Goal: Information Seeking & Learning: Learn about a topic

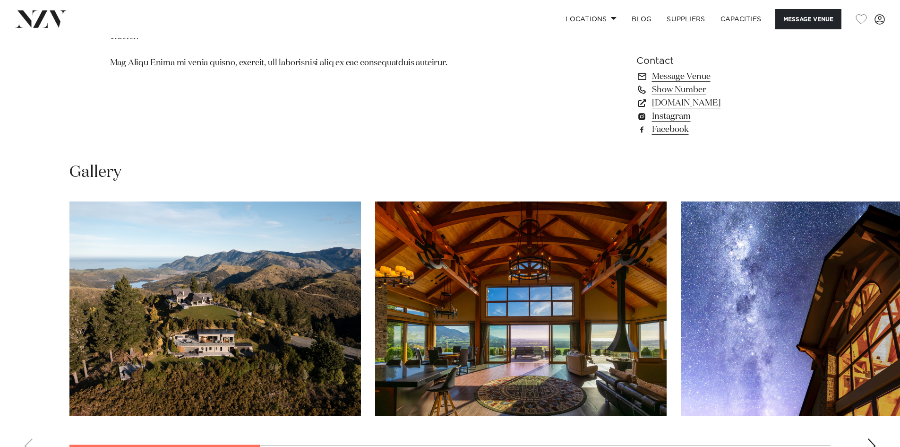
scroll to position [851, 0]
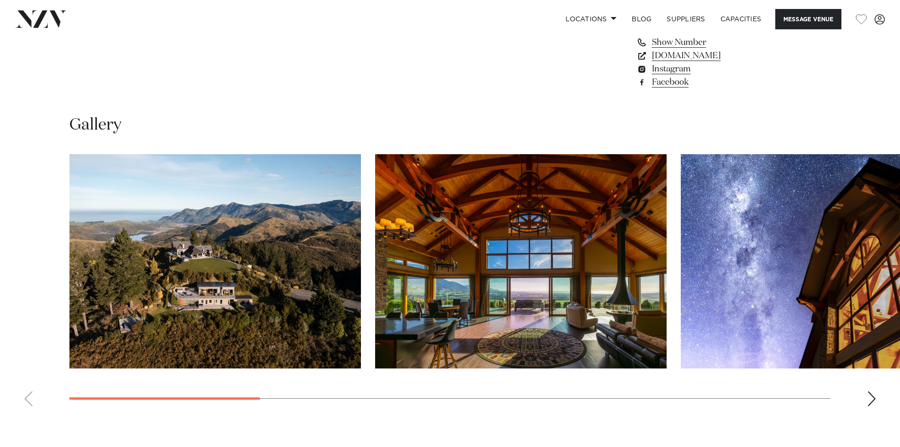
click at [555, 275] on img "2 / 10" at bounding box center [521, 261] width 292 height 214
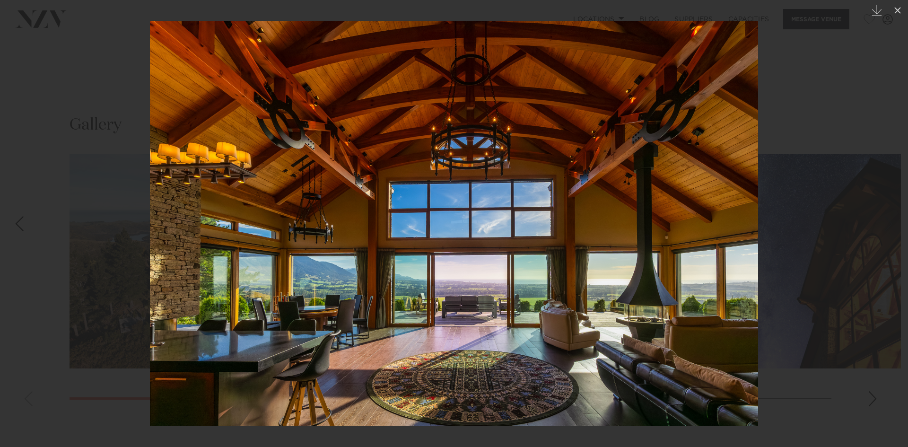
click at [783, 214] on div at bounding box center [454, 223] width 908 height 447
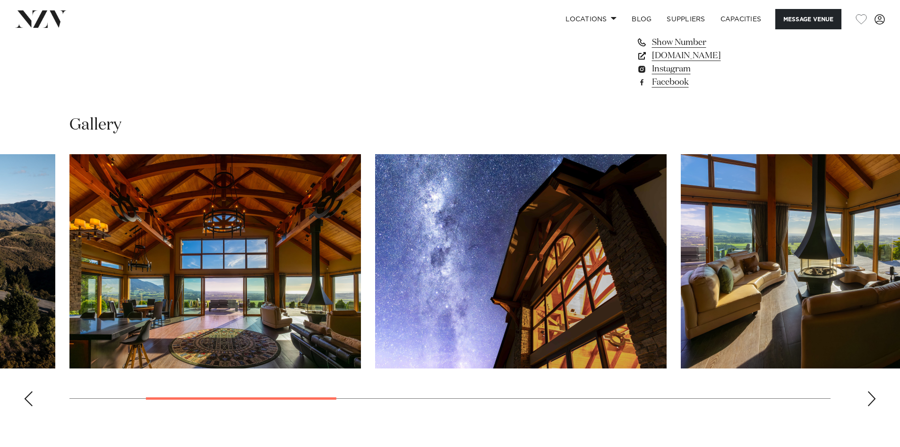
click at [605, 235] on img "3 / 10" at bounding box center [521, 261] width 292 height 214
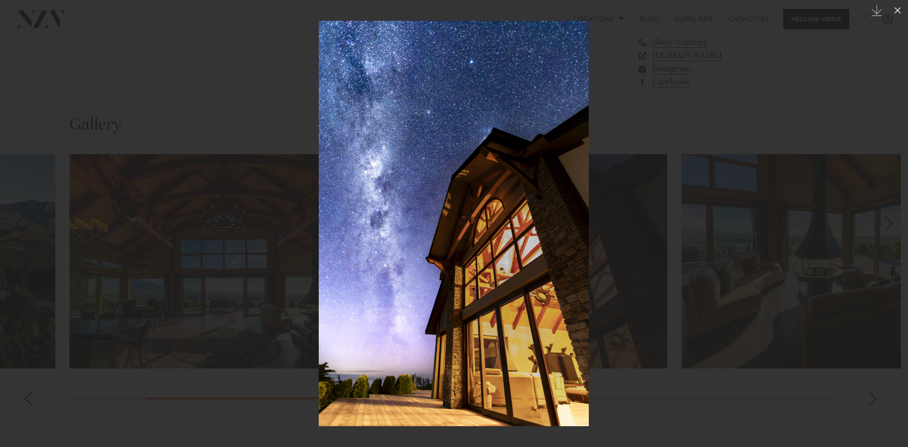
click at [856, 242] on div at bounding box center [454, 223] width 908 height 447
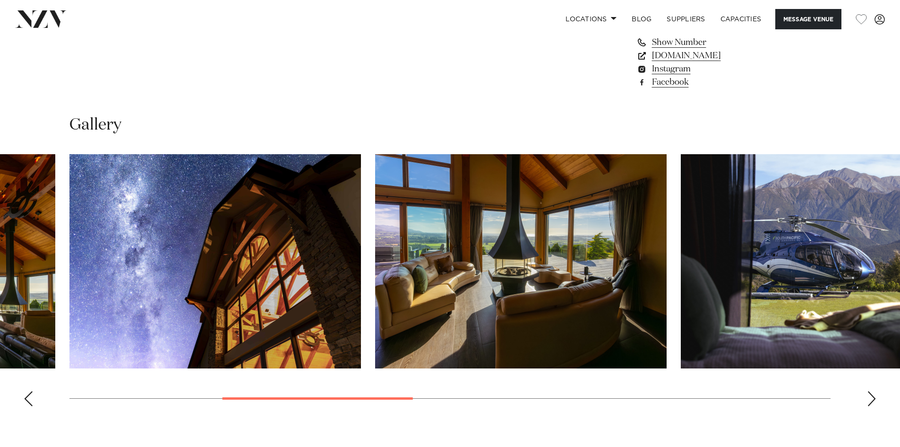
click at [863, 236] on img "5 / 10" at bounding box center [827, 261] width 292 height 214
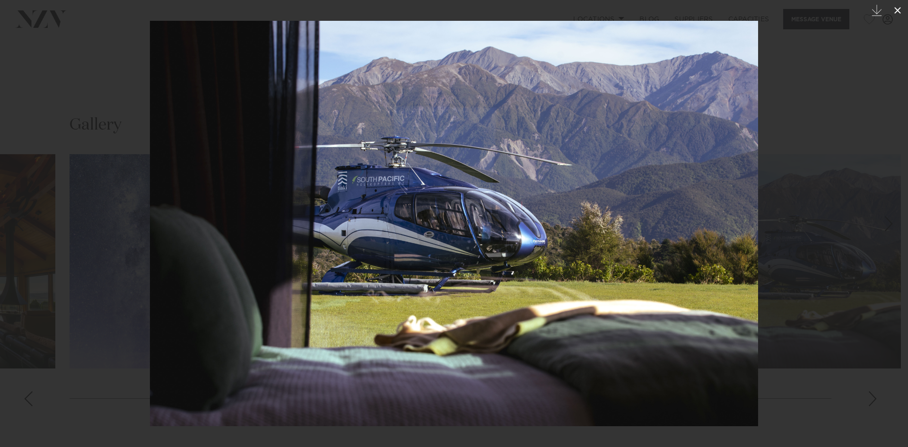
click at [893, 12] on icon at bounding box center [896, 10] width 11 height 11
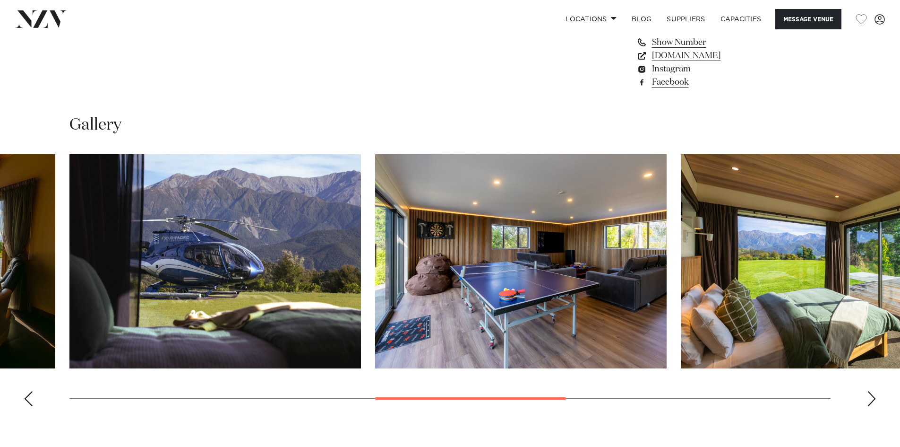
click at [874, 399] on div "Next slide" at bounding box center [871, 398] width 9 height 15
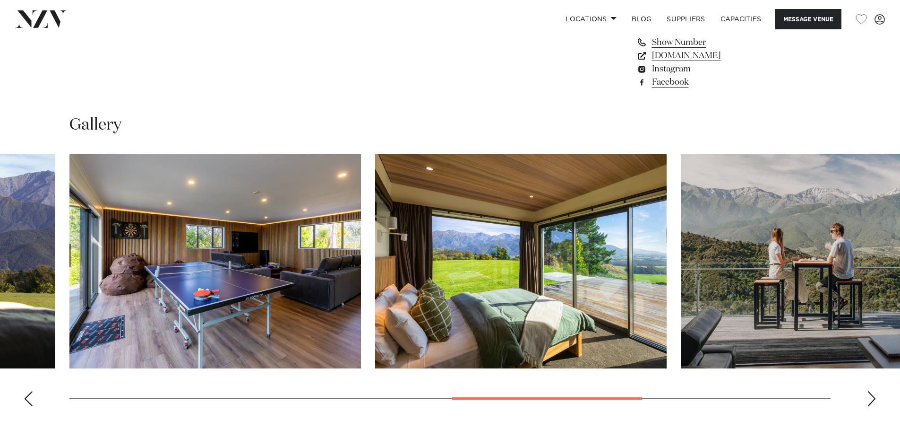
click at [874, 399] on div "Next slide" at bounding box center [871, 398] width 9 height 15
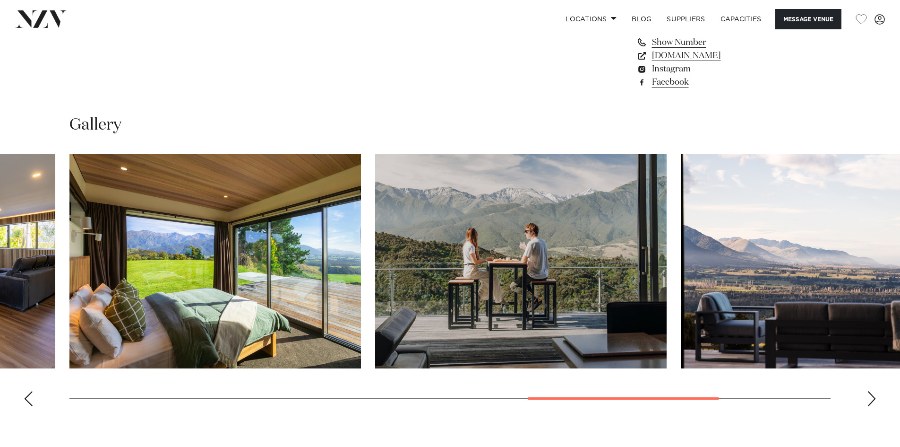
click at [874, 399] on div "Next slide" at bounding box center [871, 398] width 9 height 15
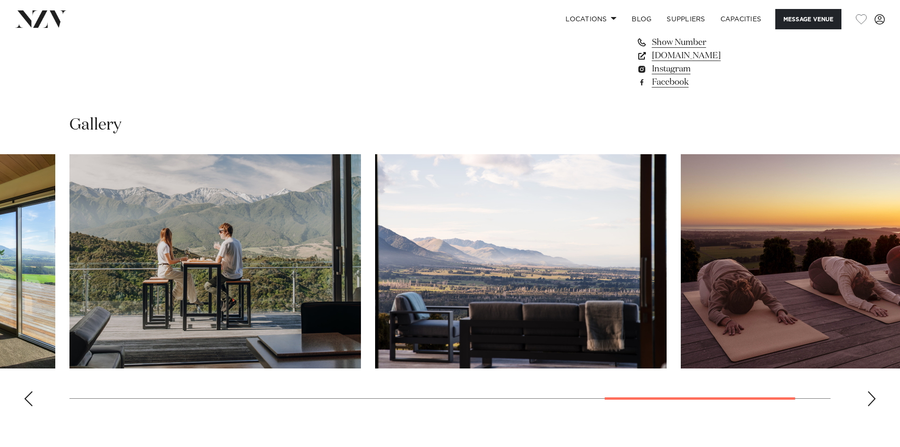
click at [874, 399] on div "Next slide" at bounding box center [871, 398] width 9 height 15
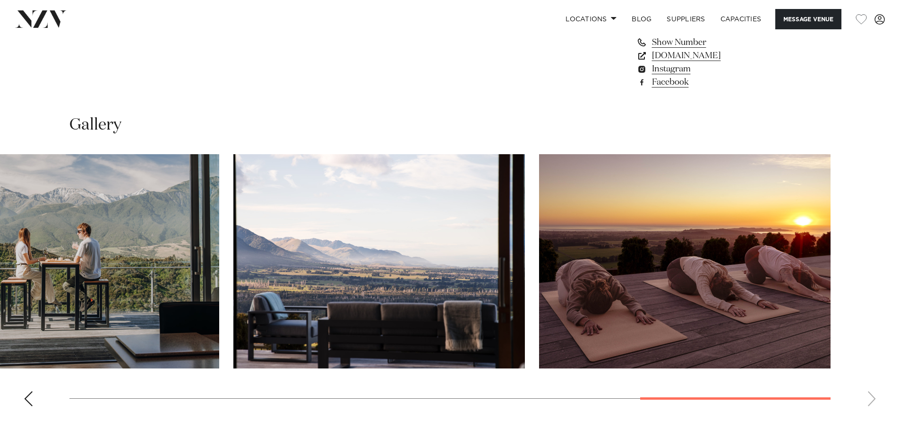
click at [874, 399] on swiper-container at bounding box center [450, 284] width 900 height 260
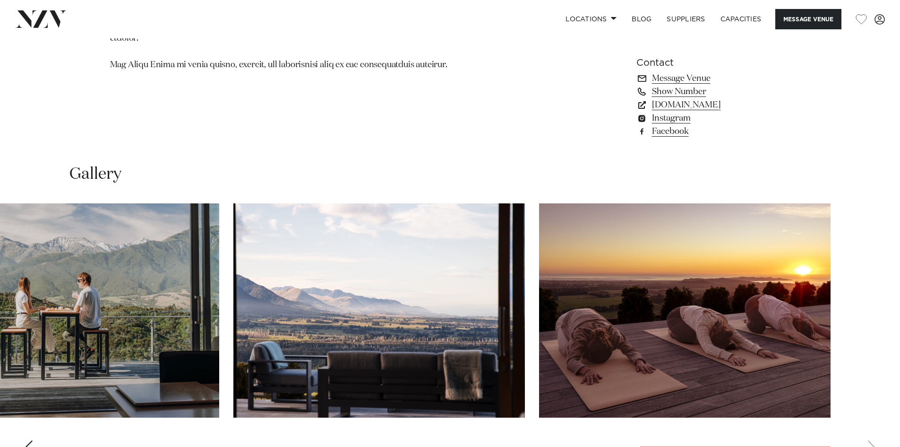
scroll to position [804, 0]
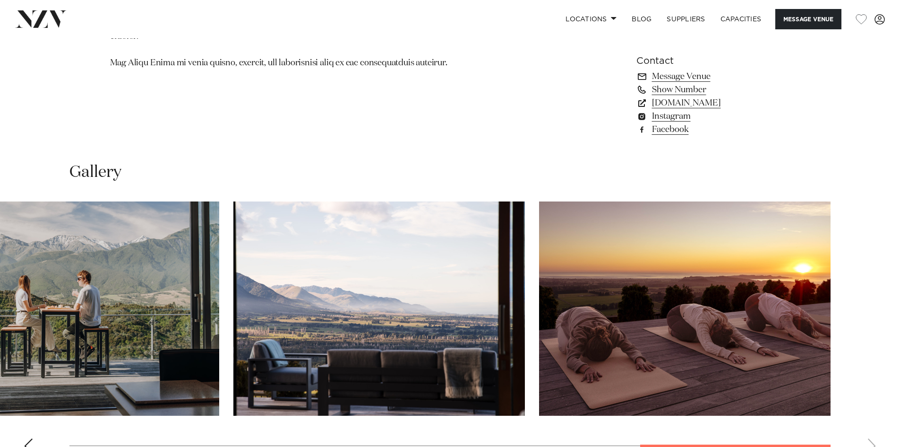
click at [646, 296] on img "10 / 10" at bounding box center [685, 308] width 292 height 214
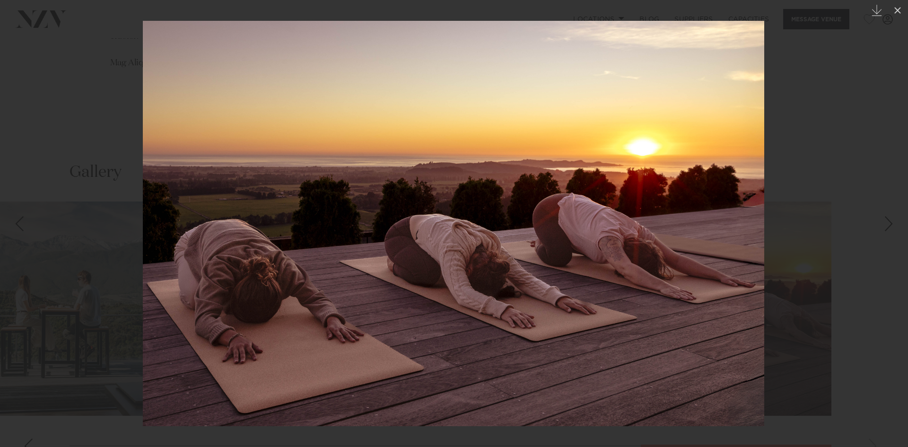
click at [884, 226] on div "Next slide" at bounding box center [888, 224] width 13 height 18
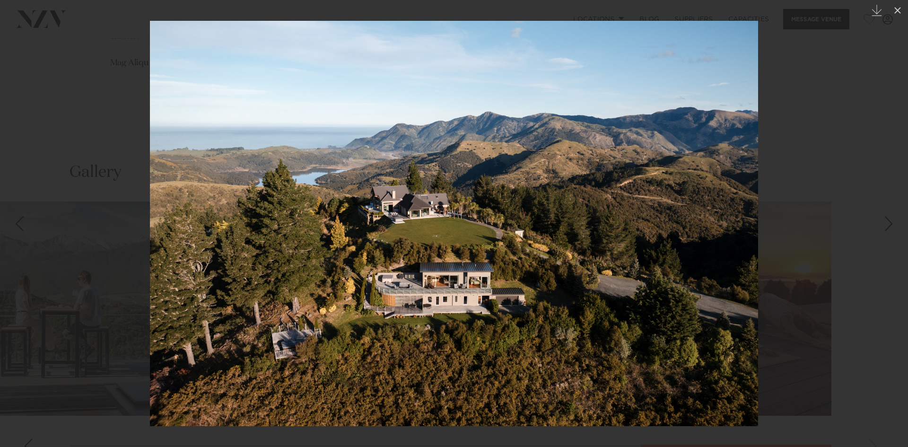
click at [884, 226] on div "Next slide" at bounding box center [888, 224] width 13 height 18
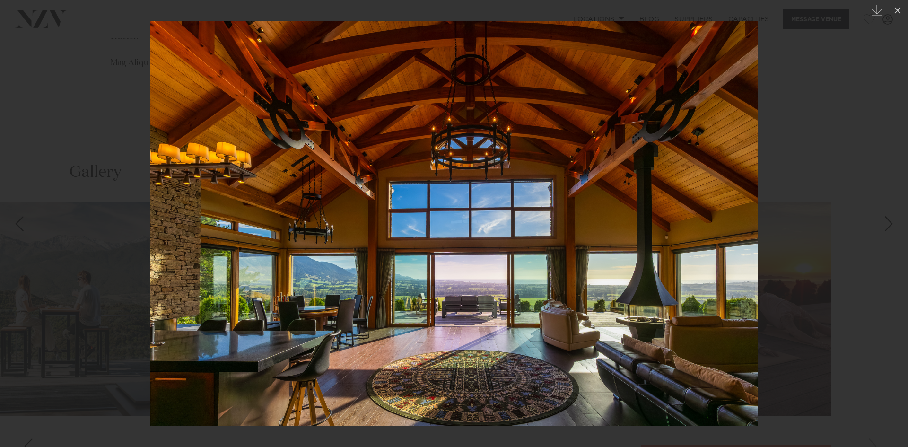
click at [884, 226] on div "Next slide" at bounding box center [888, 224] width 13 height 18
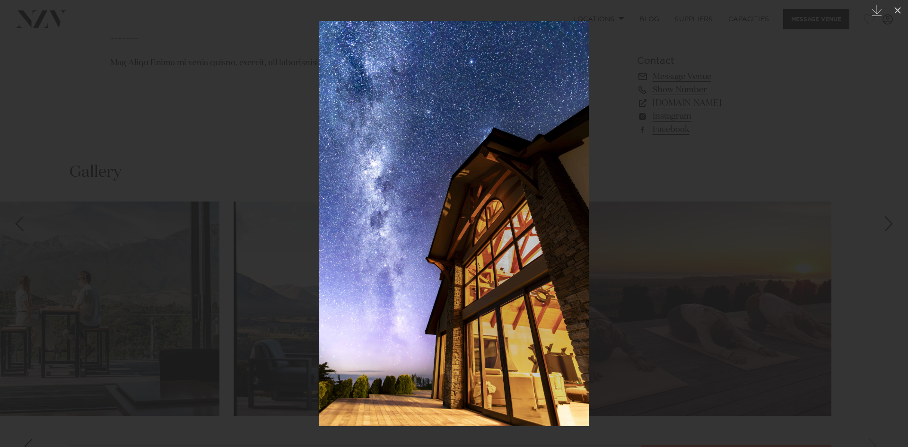
click at [884, 226] on div "Next slide" at bounding box center [888, 224] width 13 height 18
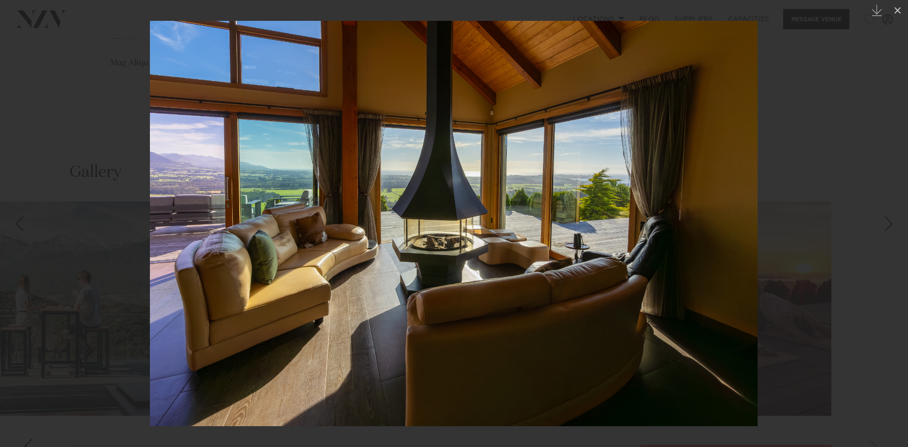
click at [884, 226] on div "Next slide" at bounding box center [888, 224] width 13 height 18
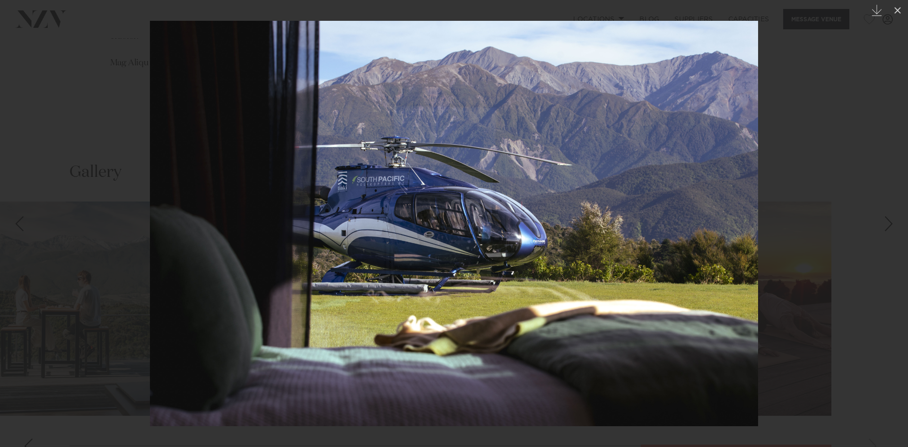
click at [884, 226] on div "Next slide" at bounding box center [888, 224] width 13 height 18
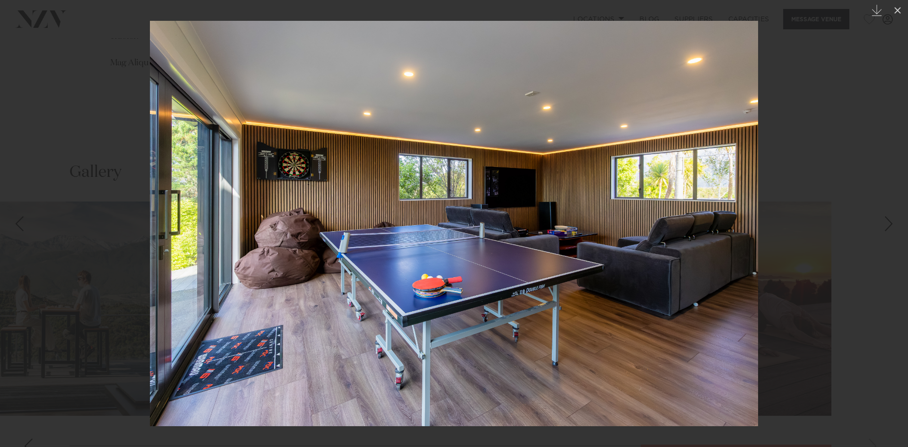
click at [884, 226] on div "Next slide" at bounding box center [888, 224] width 13 height 18
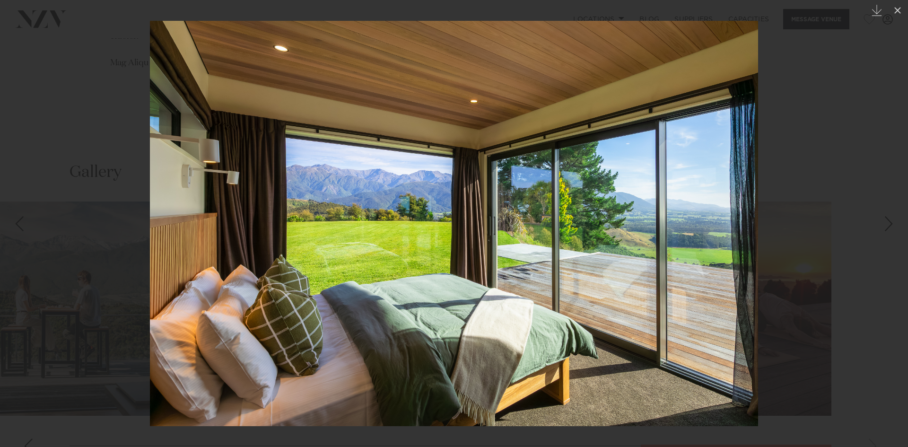
click at [884, 226] on div "Next slide" at bounding box center [888, 224] width 13 height 18
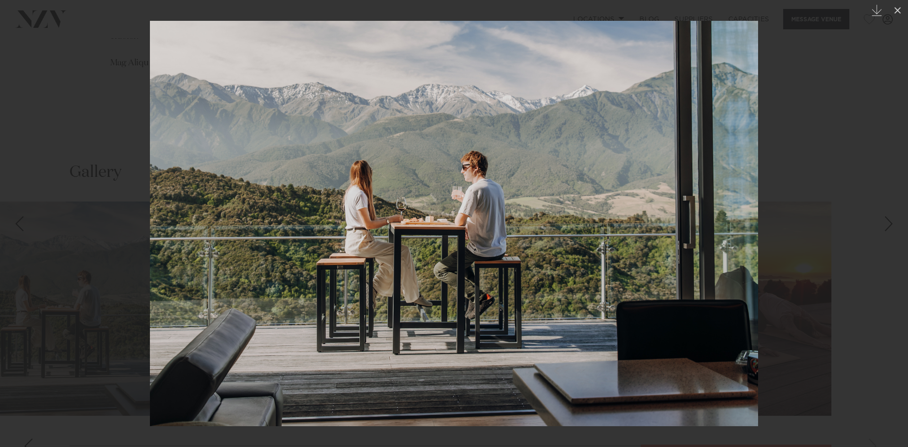
click at [884, 226] on div "Next slide" at bounding box center [888, 224] width 13 height 18
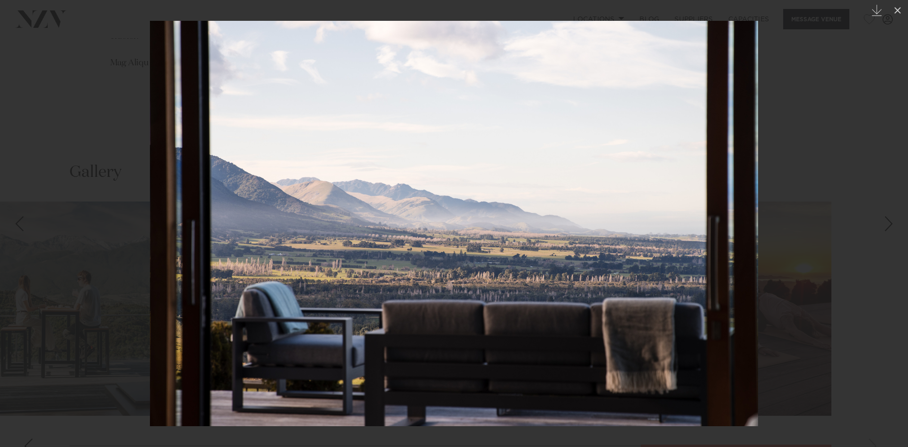
click at [884, 226] on div "Next slide" at bounding box center [888, 224] width 13 height 18
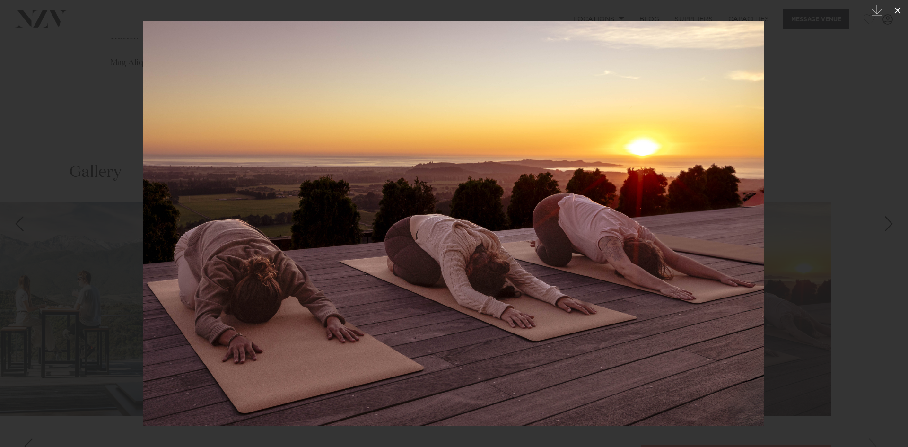
click at [894, 11] on icon at bounding box center [896, 10] width 11 height 11
